Goal: Check status

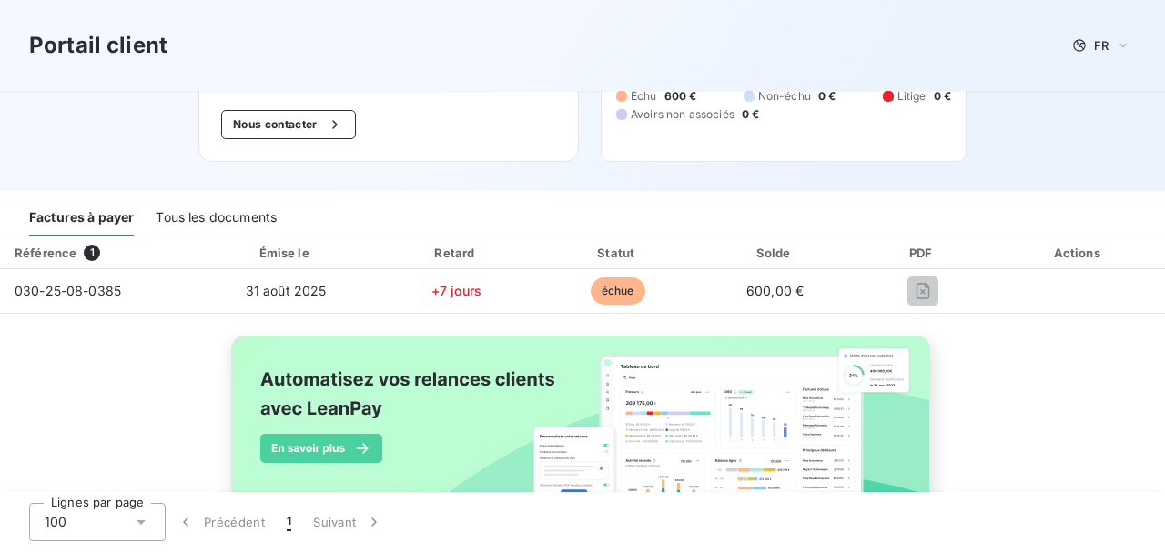
scroll to position [224, 0]
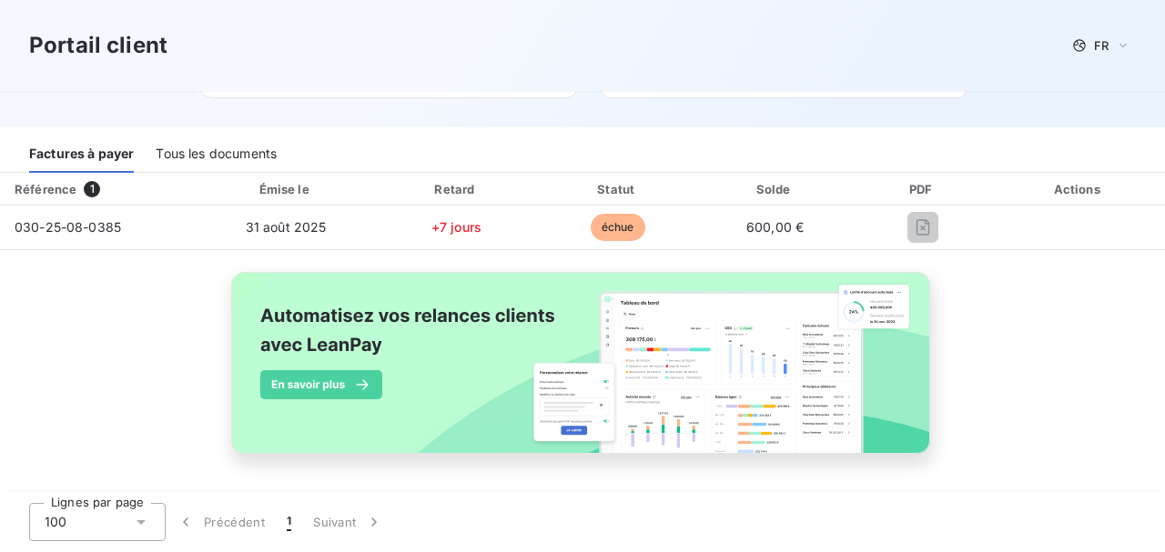
click at [53, 191] on div "Référence" at bounding box center [46, 189] width 62 height 15
click at [86, 158] on div "Factures à payer" at bounding box center [81, 154] width 105 height 38
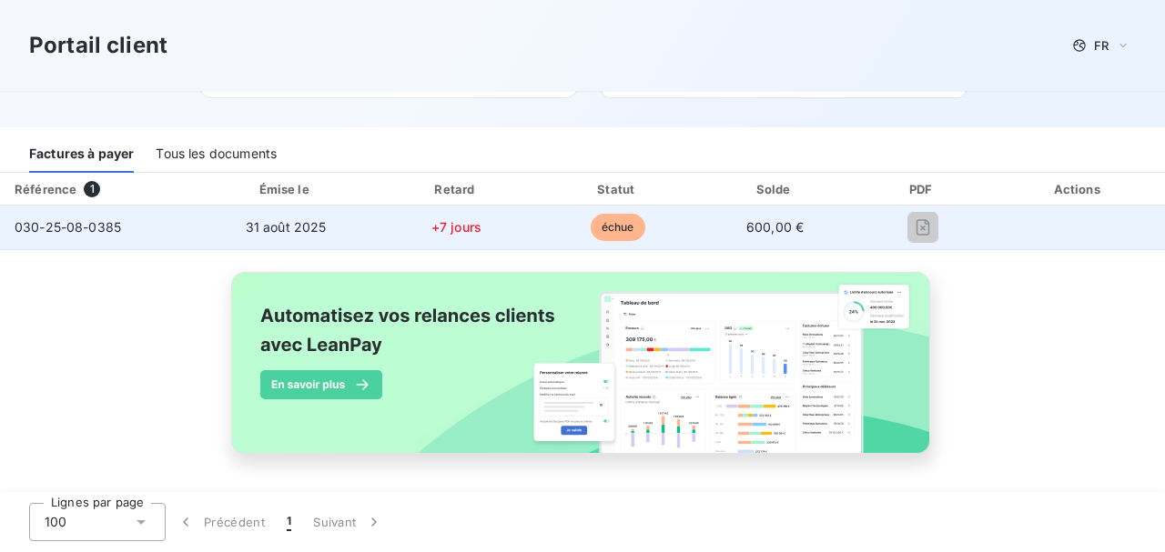
click at [44, 230] on span "030-25-08-0385" at bounding box center [68, 226] width 106 height 15
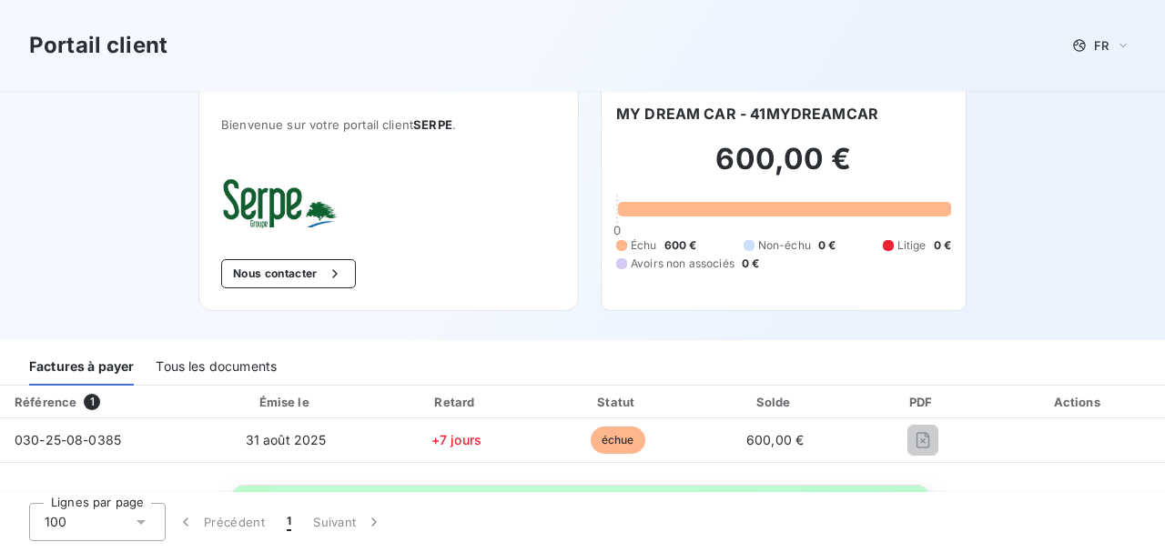
scroll to position [0, 0]
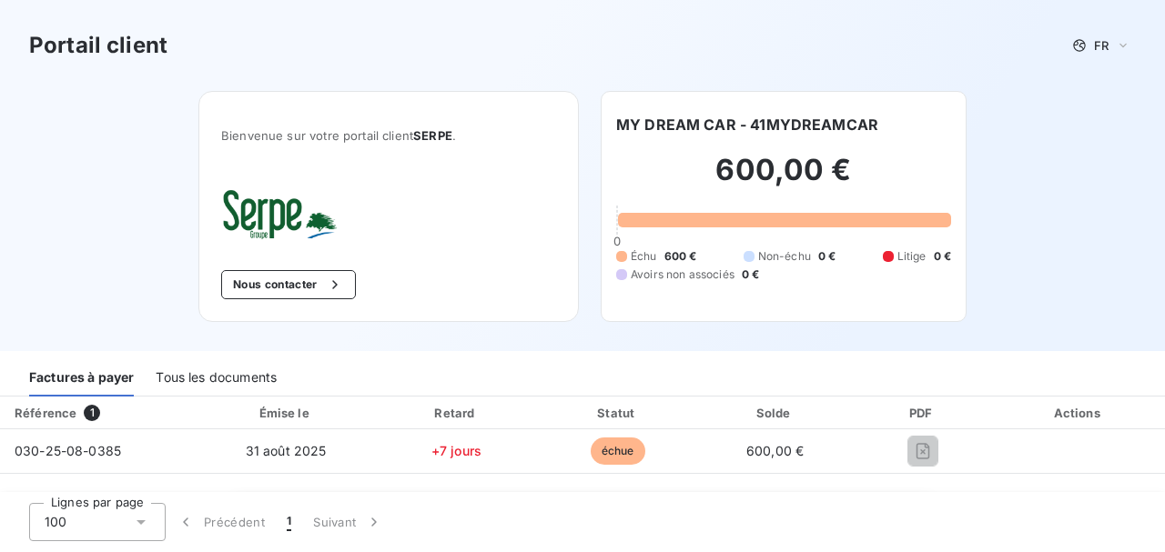
click at [212, 380] on div "Tous les documents" at bounding box center [216, 378] width 121 height 38
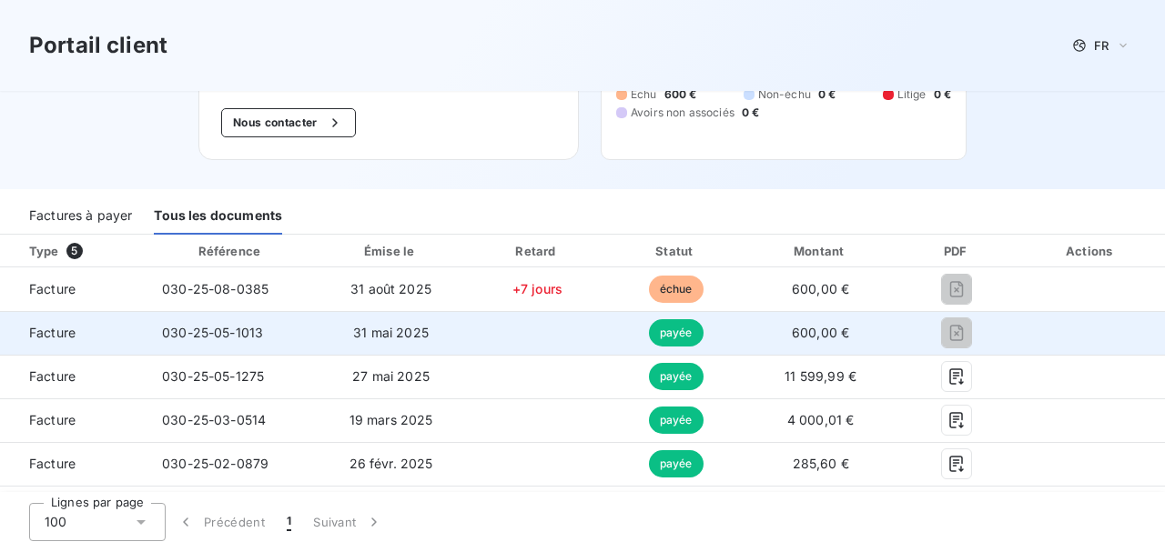
scroll to position [182, 0]
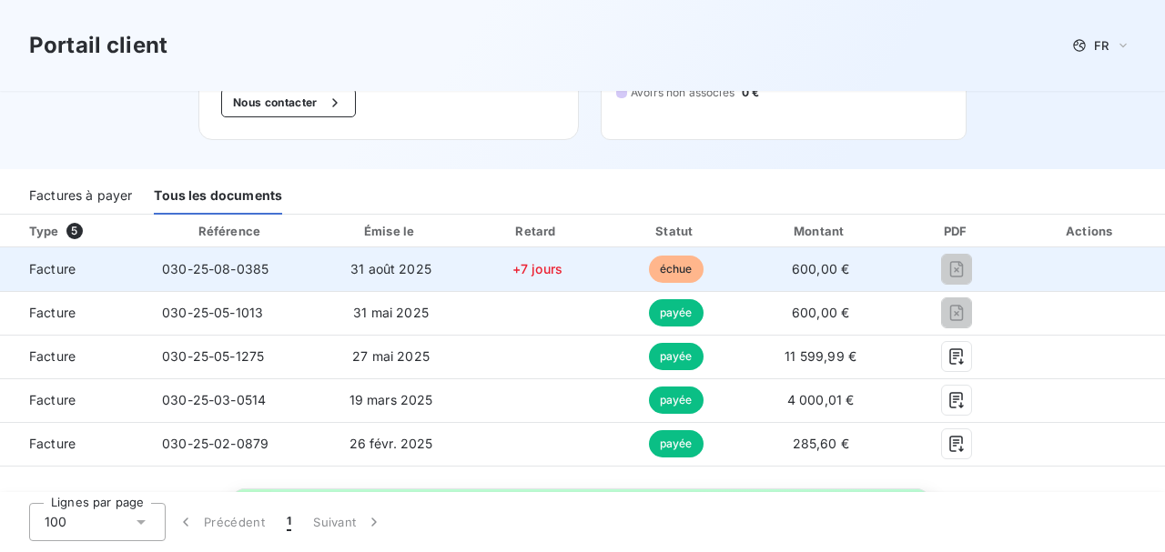
drag, startPoint x: 732, startPoint y: 266, endPoint x: 710, endPoint y: 269, distance: 22.1
click at [729, 266] on td "échue" at bounding box center [675, 270] width 137 height 44
click at [683, 273] on span "échue" at bounding box center [676, 269] width 55 height 27
click at [381, 268] on span "31 août 2025" at bounding box center [390, 268] width 81 height 15
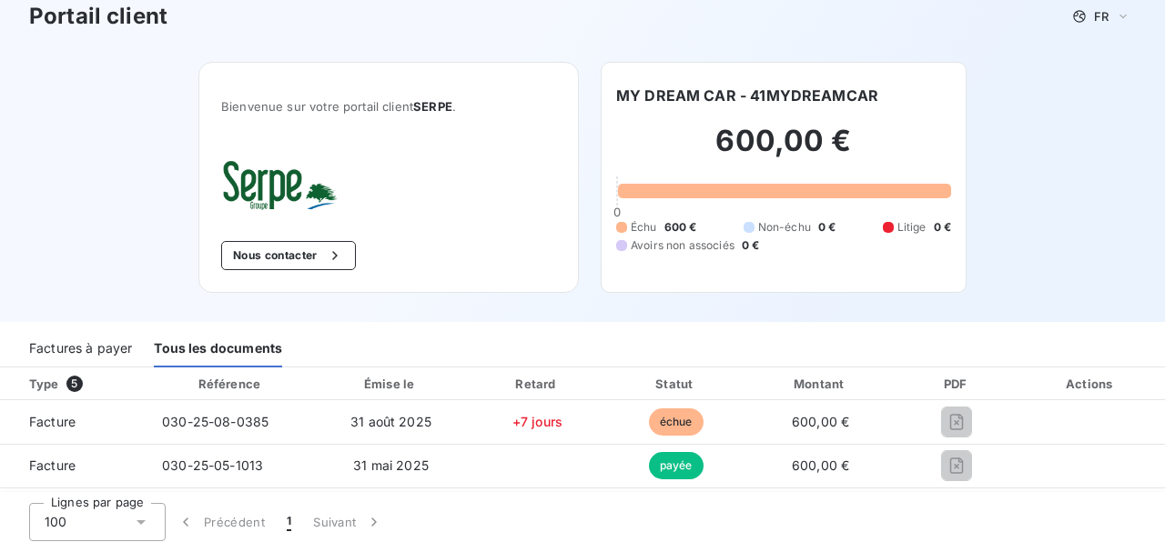
scroll to position [0, 0]
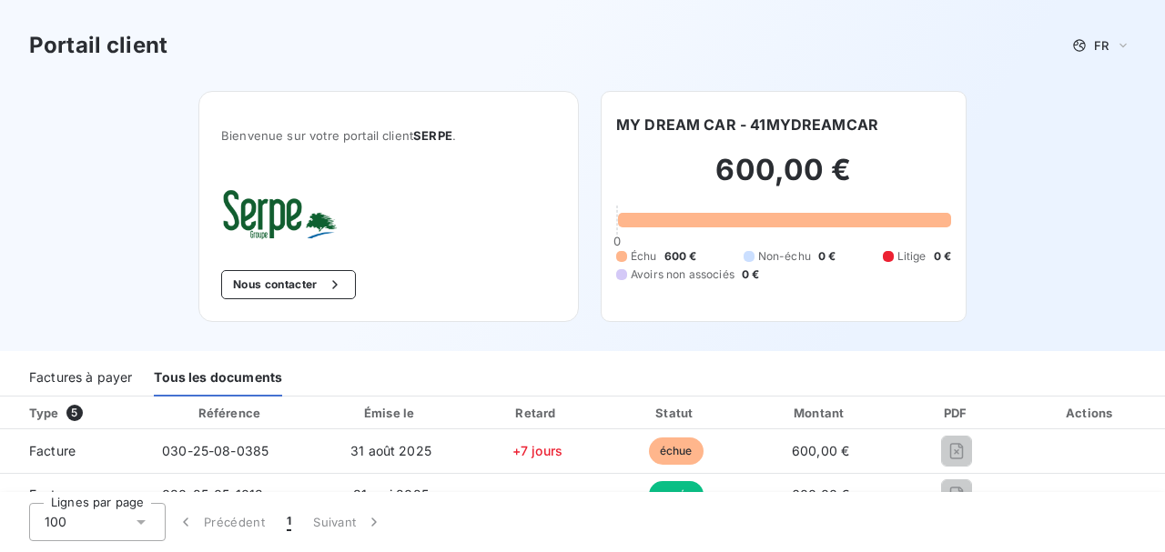
click at [71, 384] on div "Factures à payer" at bounding box center [80, 378] width 103 height 38
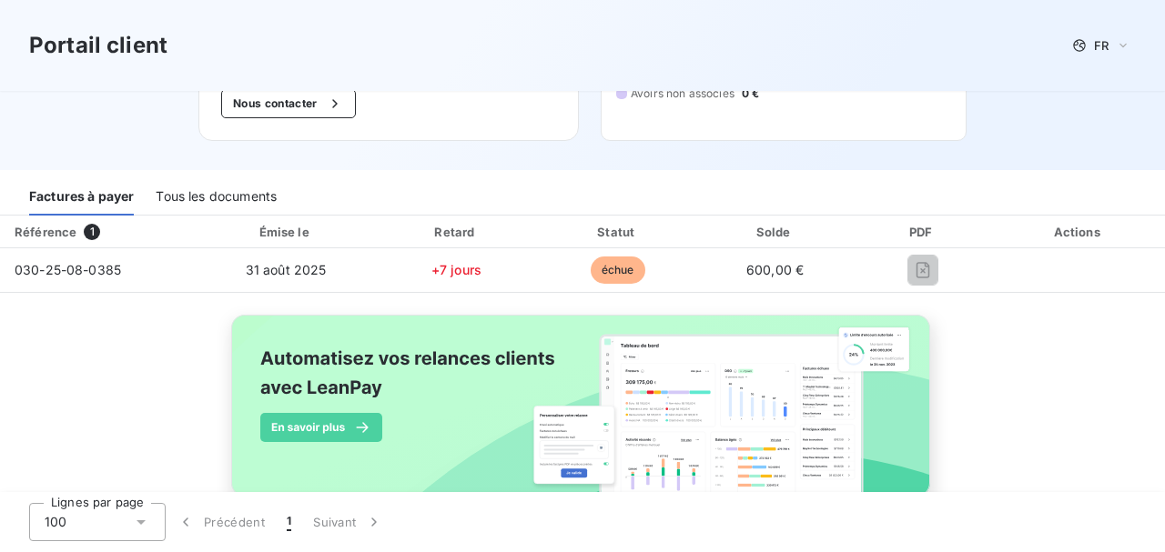
scroll to position [182, 0]
